Goal: Information Seeking & Learning: Understand process/instructions

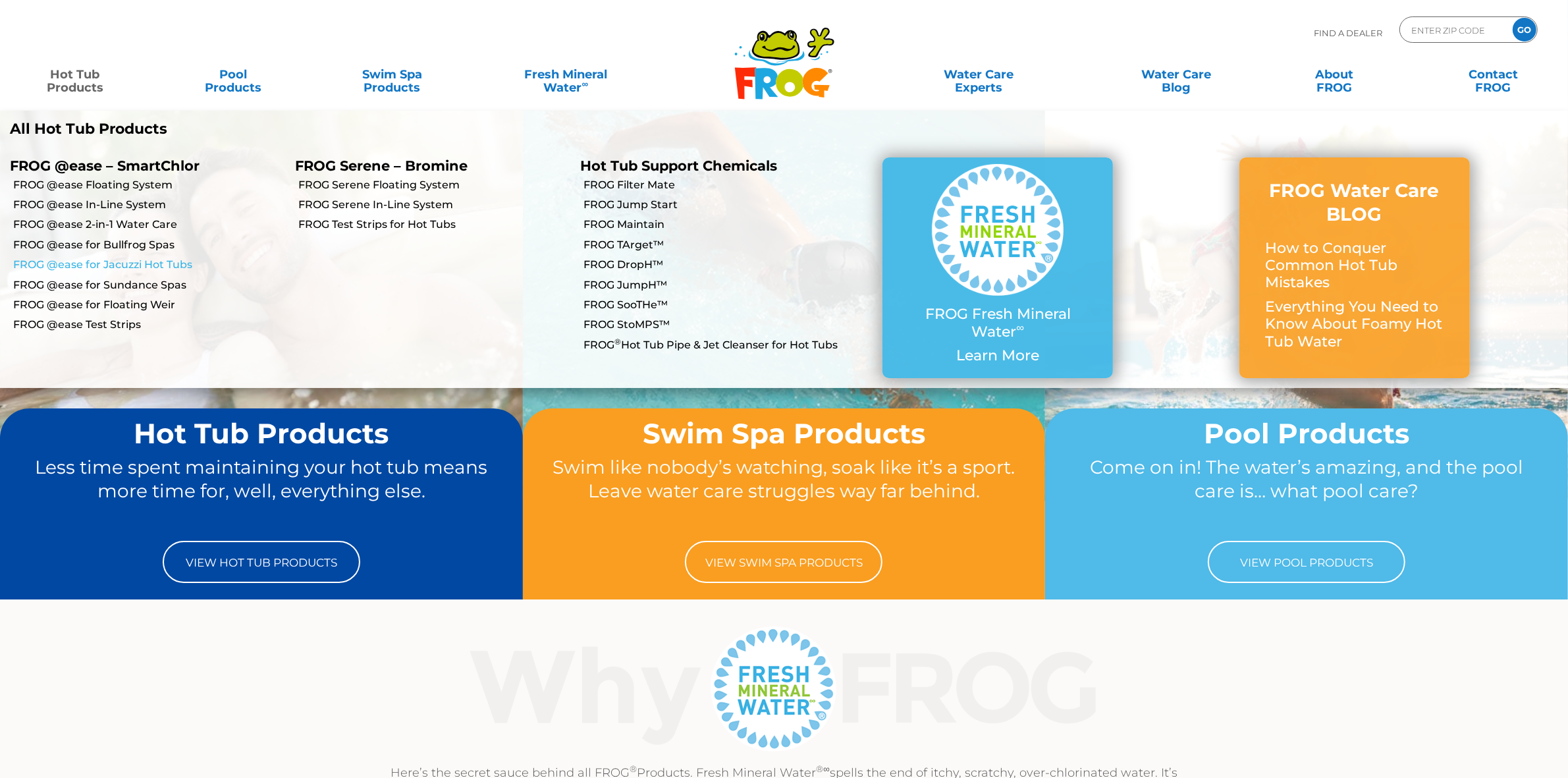
click at [116, 259] on link "FROG @ease for Jacuzzi Hot Tubs" at bounding box center [150, 265] width 272 height 14
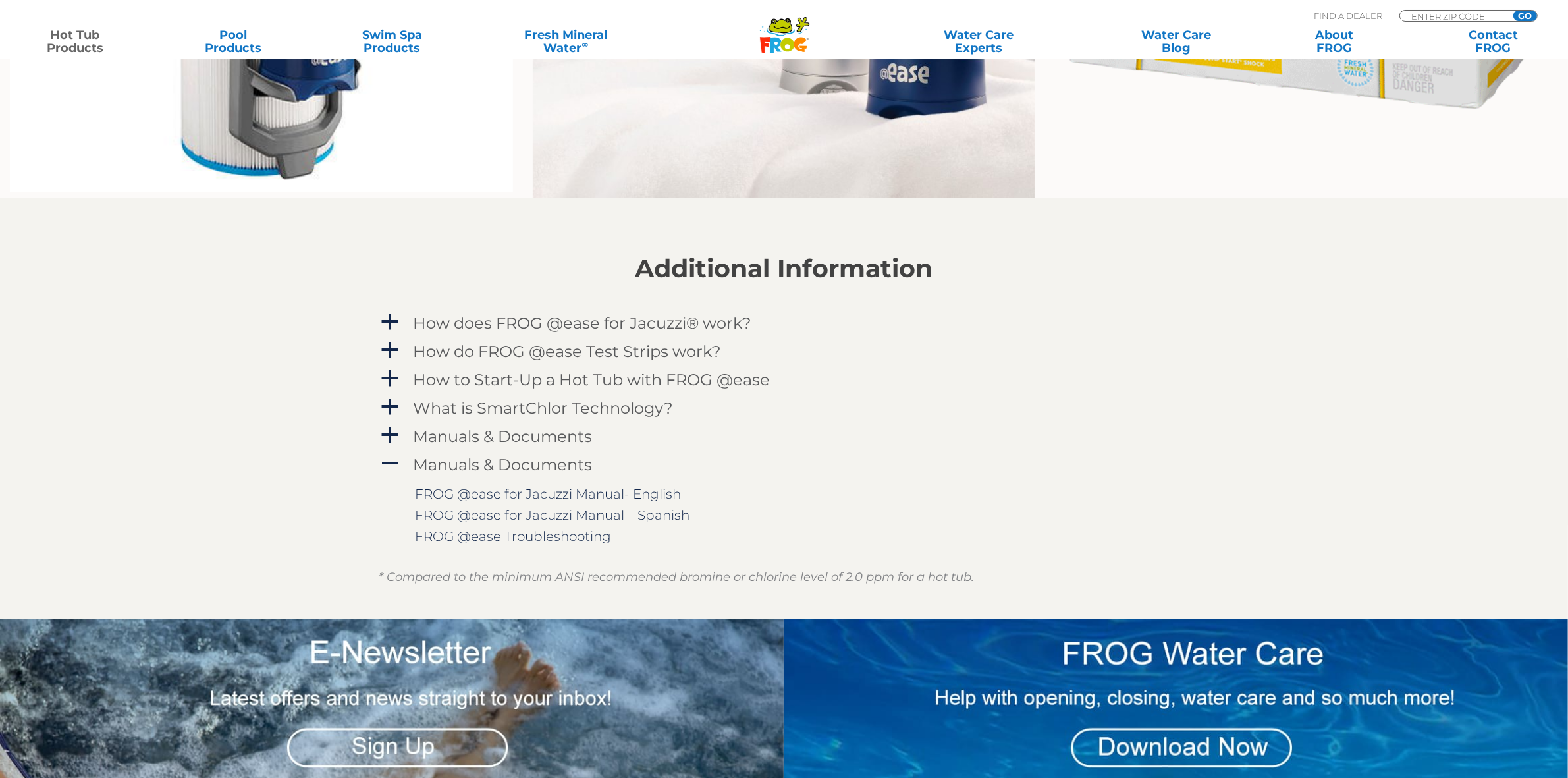
scroll to position [1318, 0]
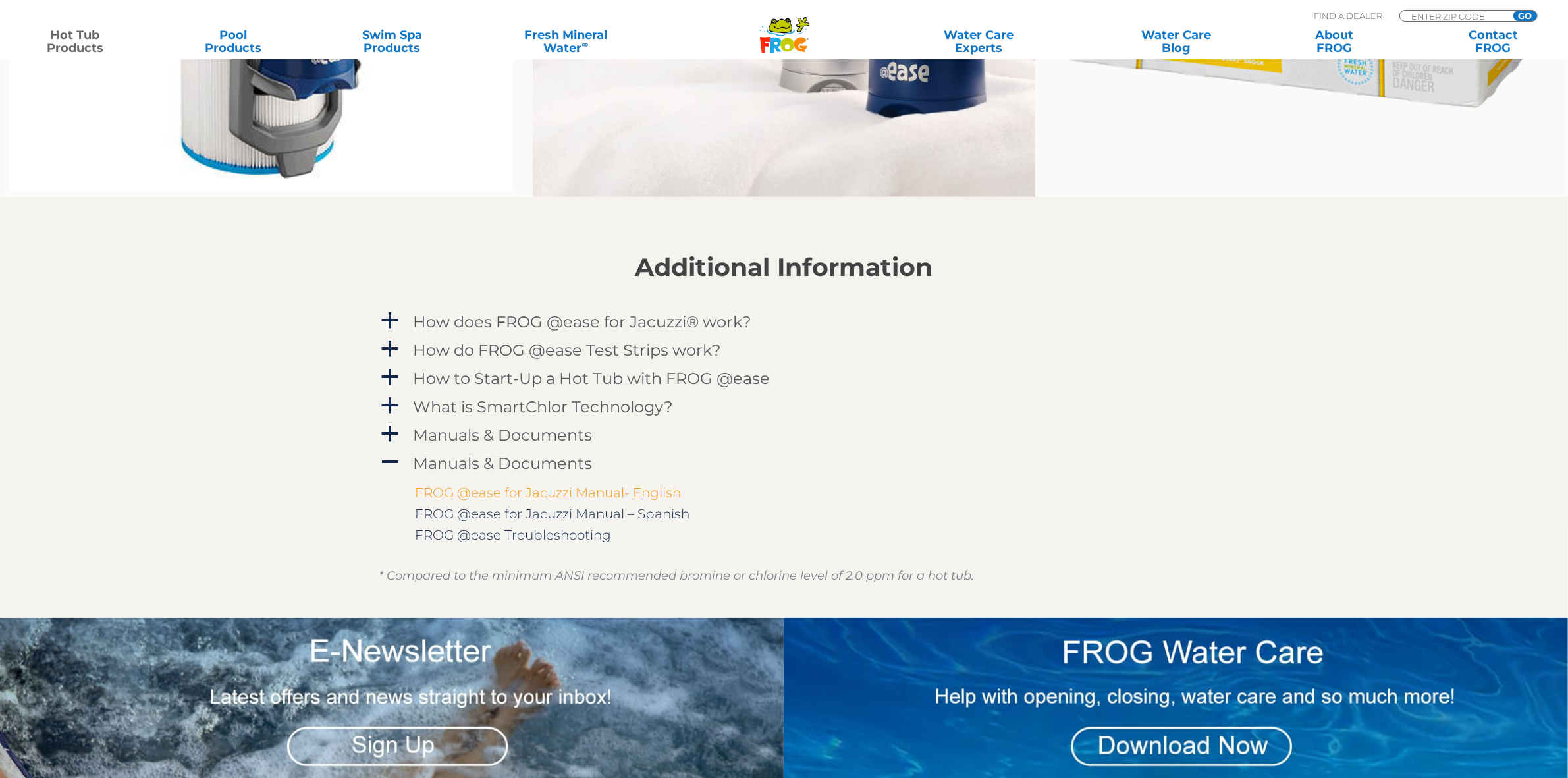
click at [612, 489] on link "FROG @ease for Jacuzzi Manual- English" at bounding box center [549, 492] width 266 height 16
click at [789, 25] on icon at bounding box center [780, 26] width 22 height 14
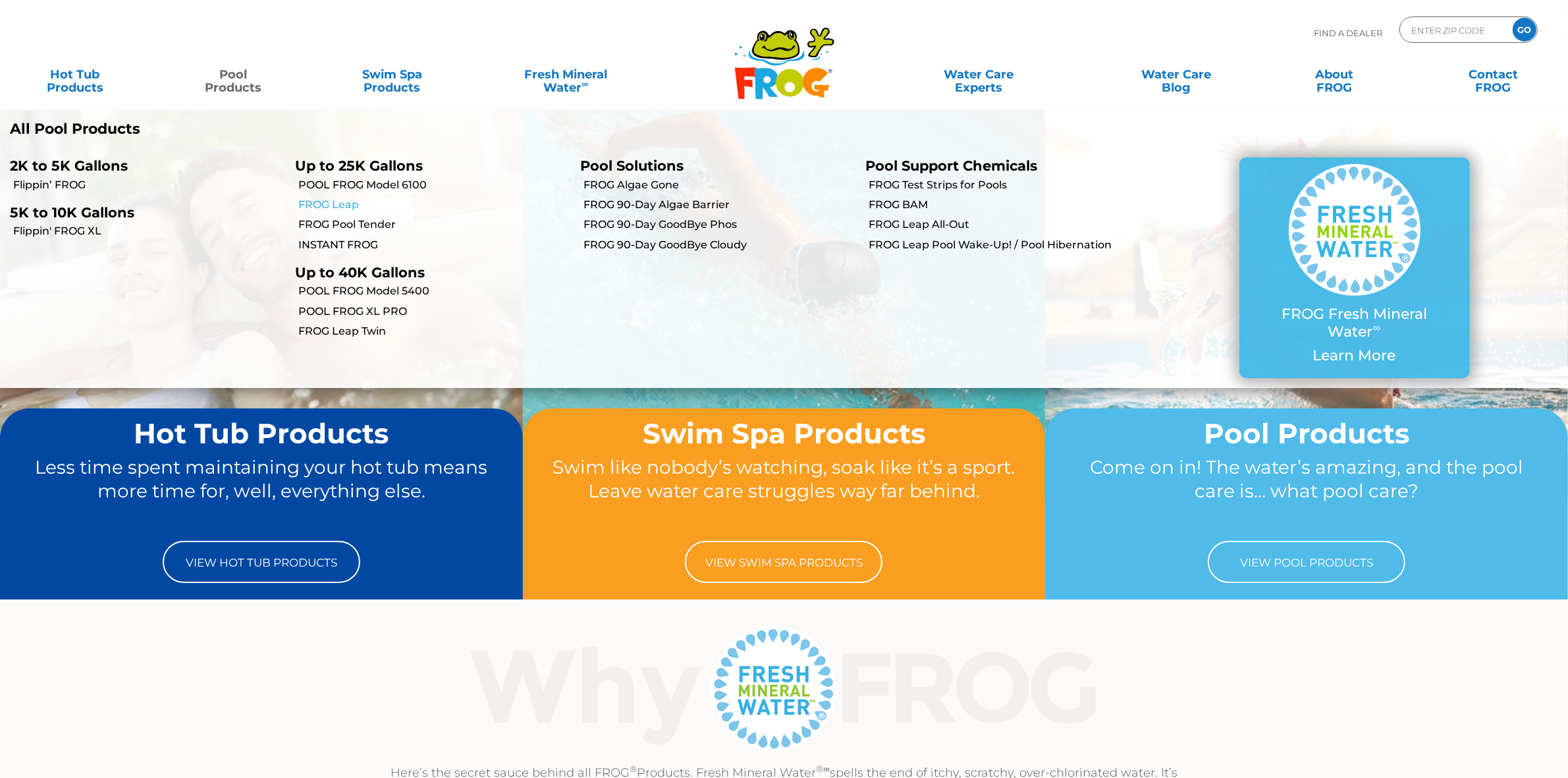
click at [336, 204] on link "FROG Leap" at bounding box center [434, 205] width 272 height 14
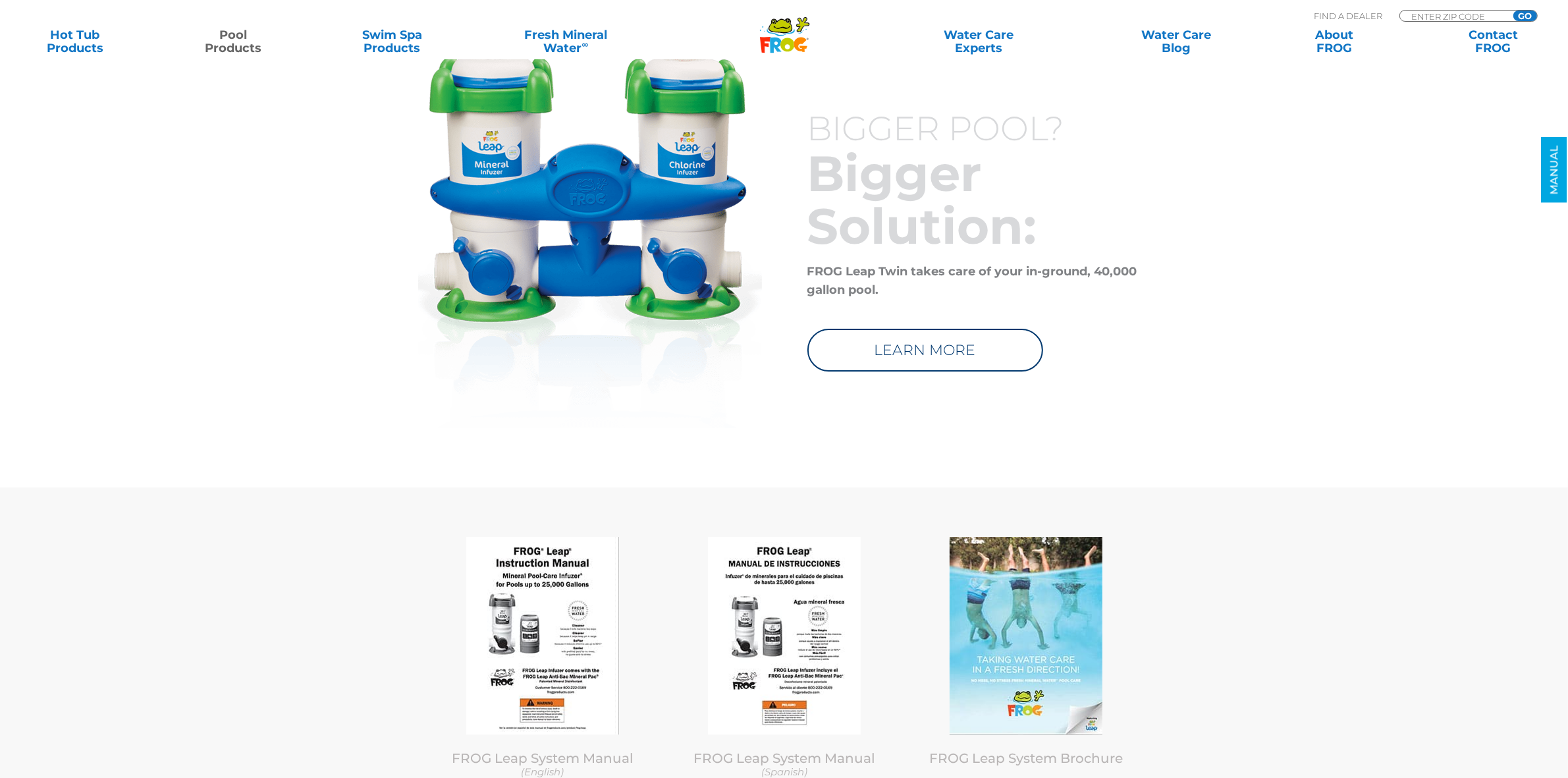
scroll to position [6176, 0]
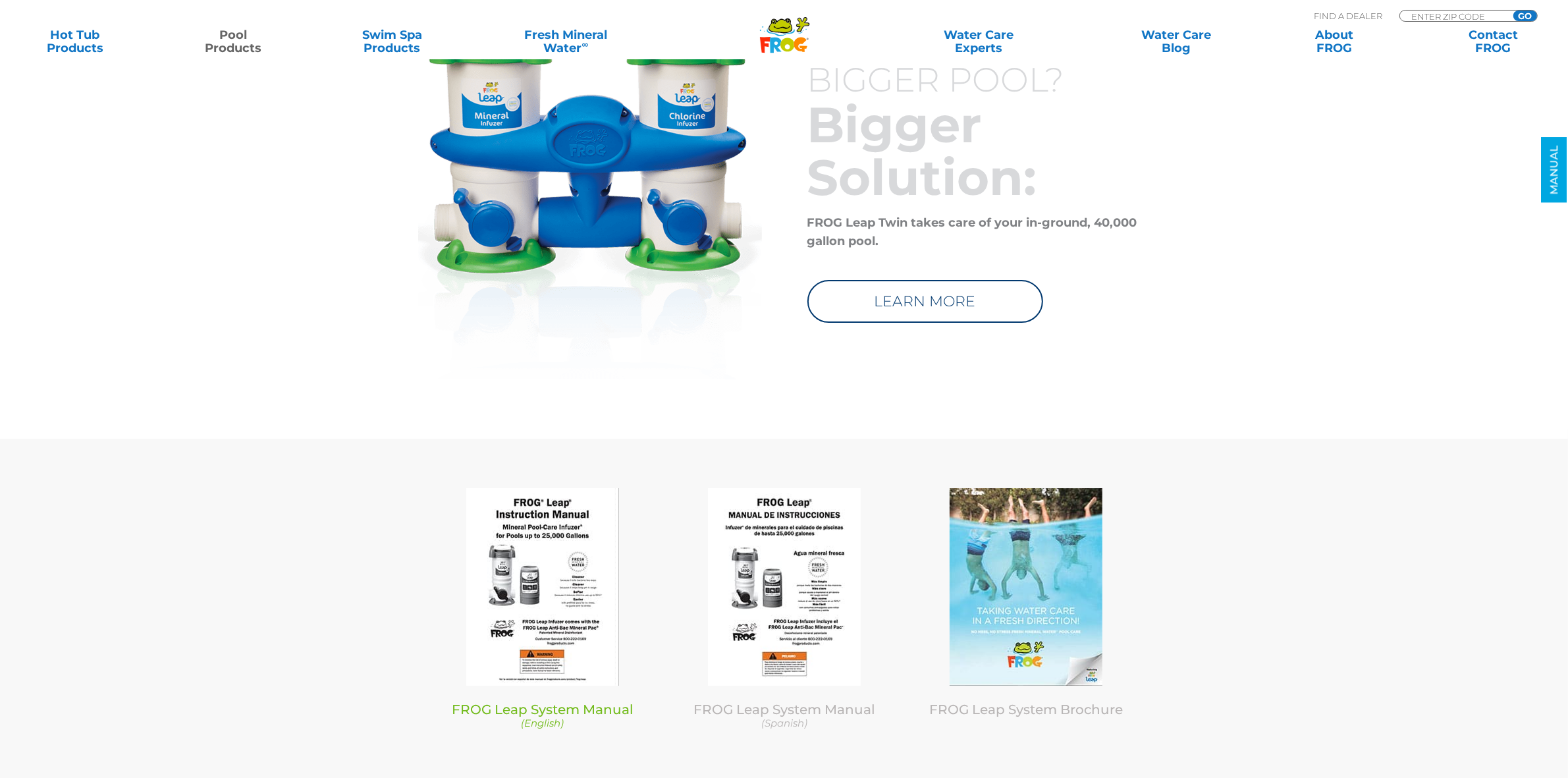
click at [519, 565] on img at bounding box center [543, 587] width 153 height 198
click at [795, 41] on icon at bounding box center [800, 44] width 14 height 14
